Goal: Book appointment/travel/reservation

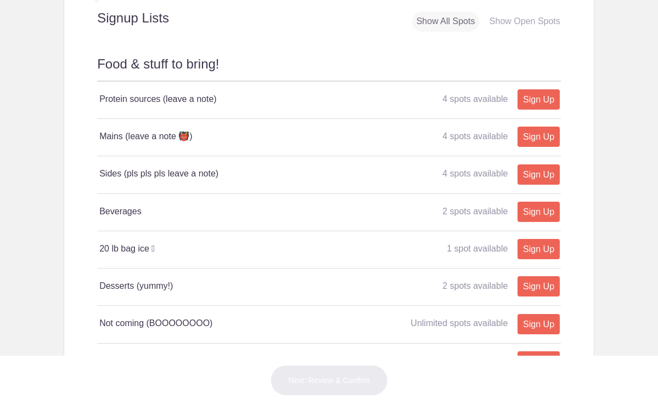
scroll to position [484, 0]
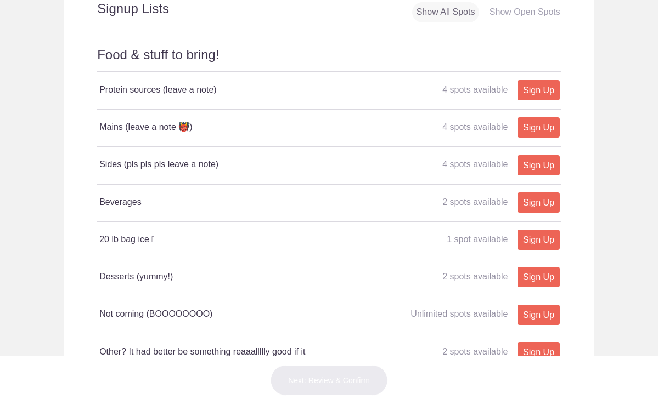
click at [538, 167] on link "Sign Up" at bounding box center [538, 165] width 42 height 20
type input "1"
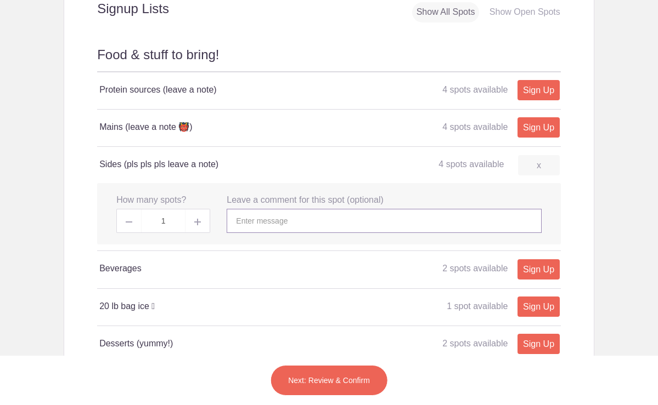
click at [360, 219] on input "text" at bounding box center [384, 221] width 314 height 24
type input "M"
click at [275, 216] on input "Cucumber Tomato Salad and Tahini" at bounding box center [384, 221] width 314 height 24
click at [387, 216] on input "Cucumber & Tomato Salad and Tahini" at bounding box center [384, 221] width 314 height 24
click at [346, 218] on input "Cucumber & Tomato Salad and Tahini" at bounding box center [384, 221] width 314 height 24
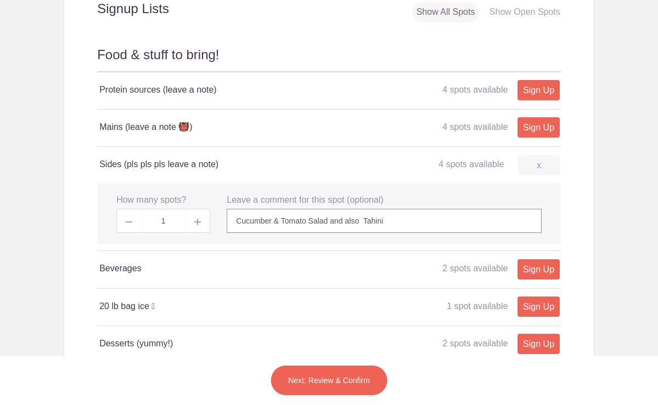
click at [404, 227] on input "Cucumber & Tomato Salad and also Tahini" at bounding box center [384, 221] width 314 height 24
click at [364, 221] on input "Cucumber & Tomato Salad and also Tahini" at bounding box center [384, 221] width 314 height 24
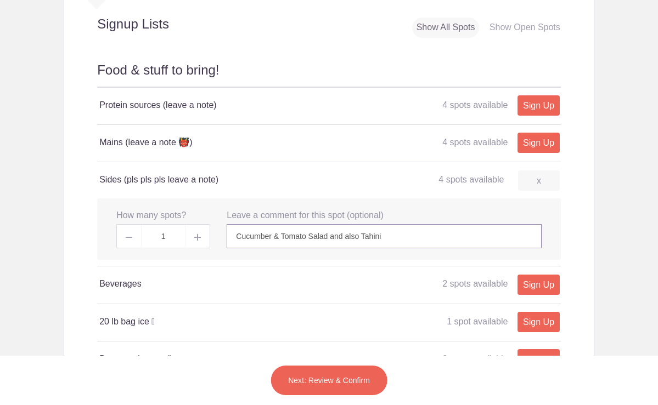
scroll to position [477, 0]
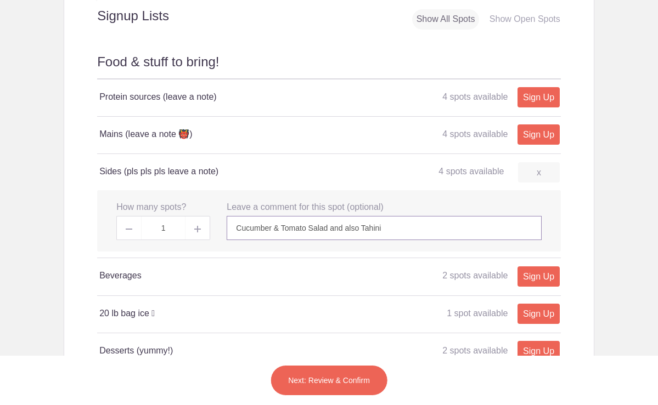
type input "Cucumber & Tomato Salad and also Tahini"
click at [329, 378] on button "Next: Review & Confirm" at bounding box center [329, 380] width 118 height 31
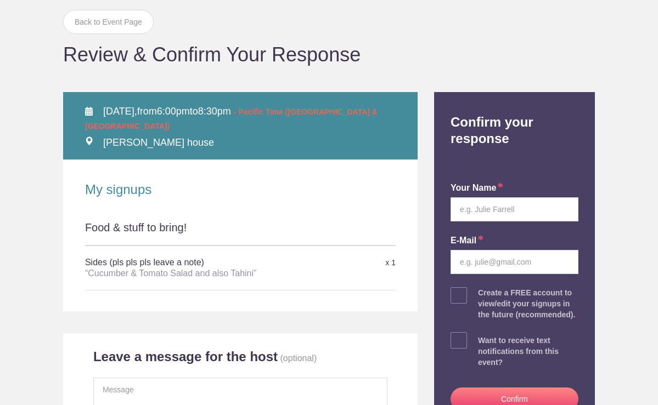
scroll to position [69, 0]
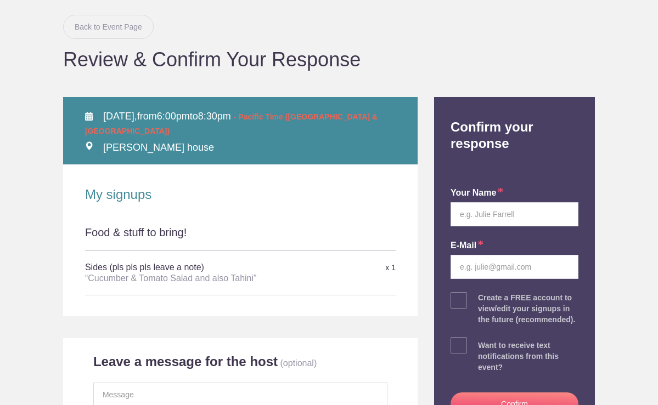
click at [133, 20] on link "Back to Event Page" at bounding box center [108, 27] width 91 height 24
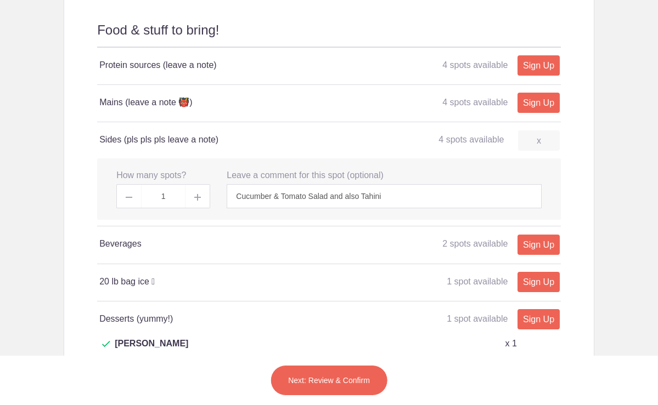
scroll to position [551, 0]
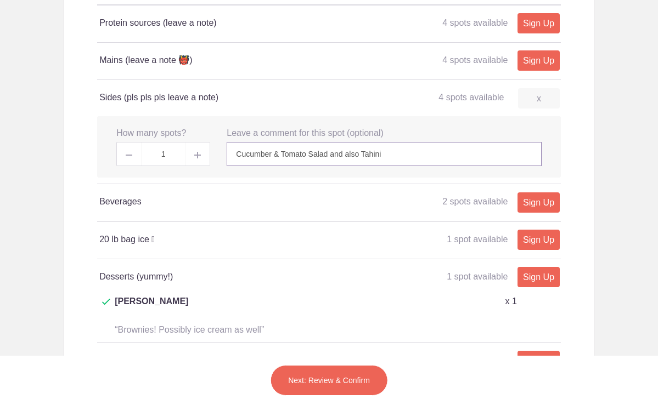
drag, startPoint x: 312, startPoint y: 152, endPoint x: 159, endPoint y: 142, distance: 153.3
click at [159, 142] on div "x How many spots? 1 x Leave a comment for this spot (optional) Cucumber & Tomat…" at bounding box center [328, 147] width 463 height 62
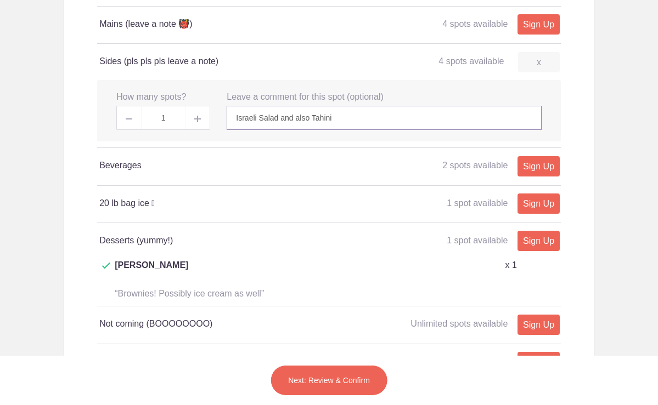
scroll to position [588, 0]
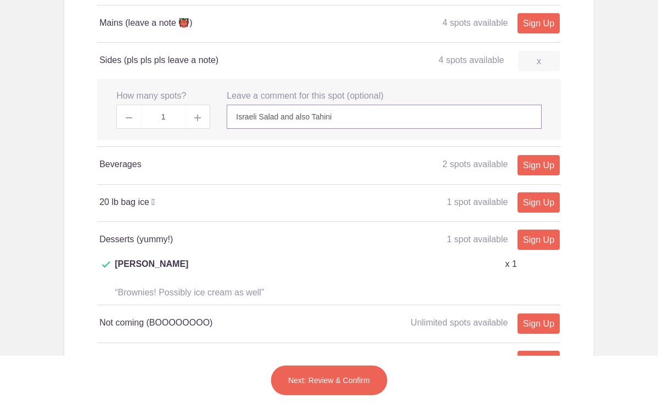
click at [299, 117] on input "Israeli Salad and also Tahini" at bounding box center [384, 117] width 314 height 24
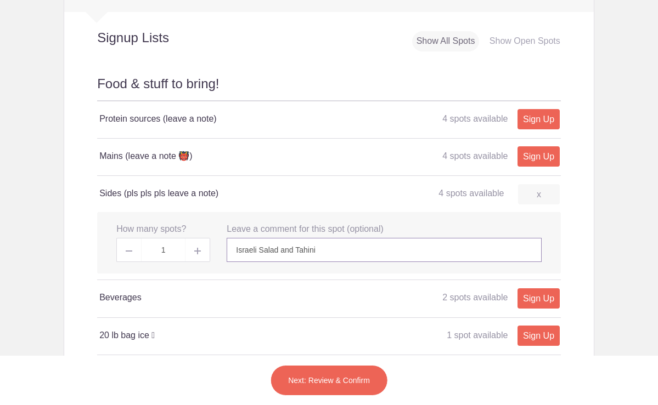
scroll to position [453, 0]
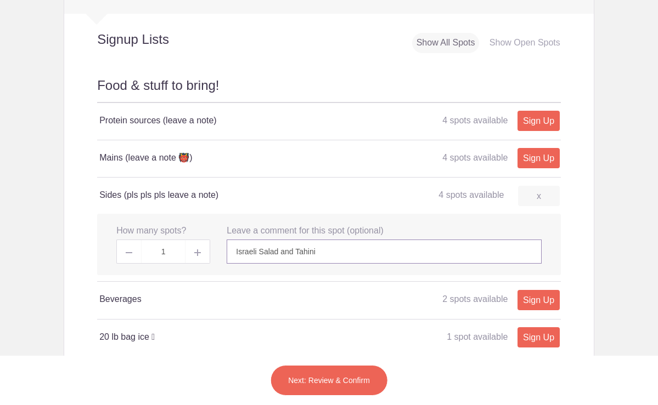
type input "Israeli Salad and Tahini"
click at [313, 382] on button "Next: Review & Confirm" at bounding box center [329, 380] width 118 height 31
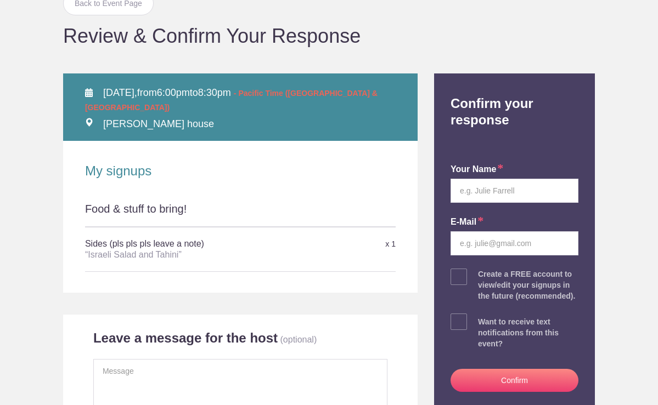
scroll to position [72, 0]
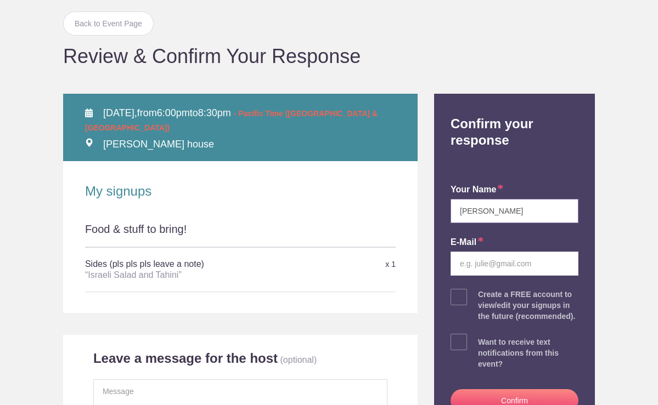
type input "[PERSON_NAME]"
type input "[EMAIL_ADDRESS][PERSON_NAME][DOMAIN_NAME]"
click at [585, 308] on div "your name [PERSON_NAME] E-mail [EMAIL_ADDRESS][PERSON_NAME][DOMAIN_NAME] Create…" at bounding box center [514, 296] width 144 height 272
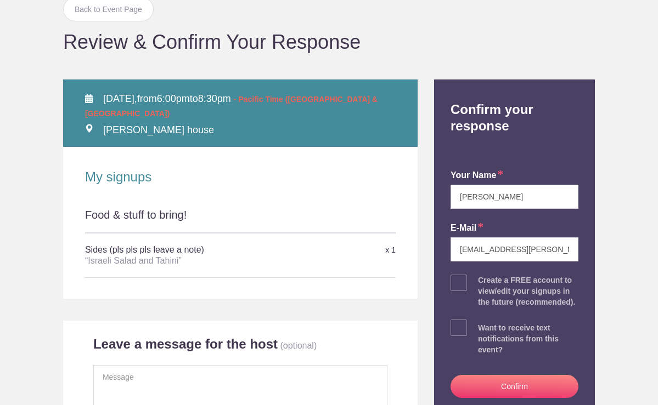
scroll to position [137, 0]
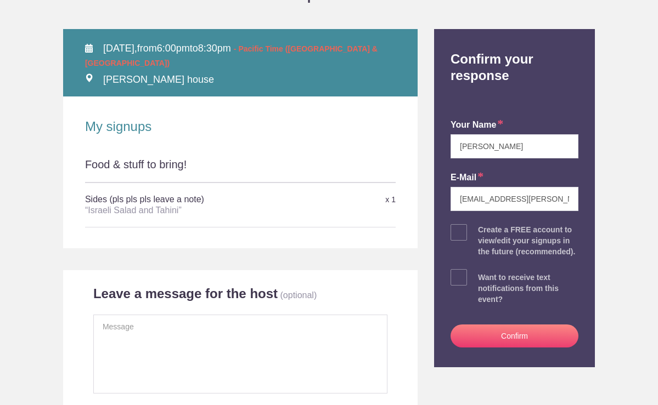
click at [479, 348] on button "Confirm" at bounding box center [514, 336] width 128 height 23
